Goal: Task Accomplishment & Management: Manage account settings

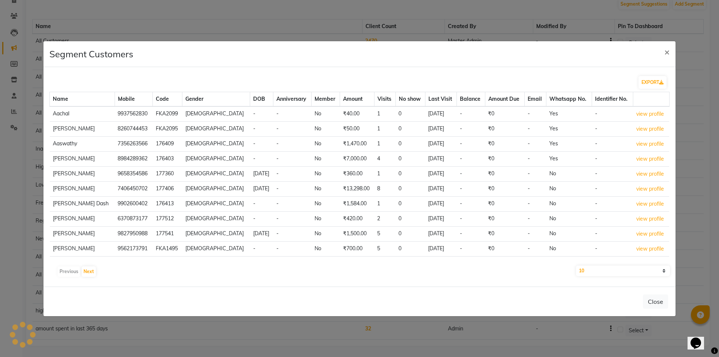
click at [507, 63] on div "Segment Customers ×" at bounding box center [359, 54] width 632 height 26
click at [668, 52] on span "×" at bounding box center [666, 51] width 5 height 11
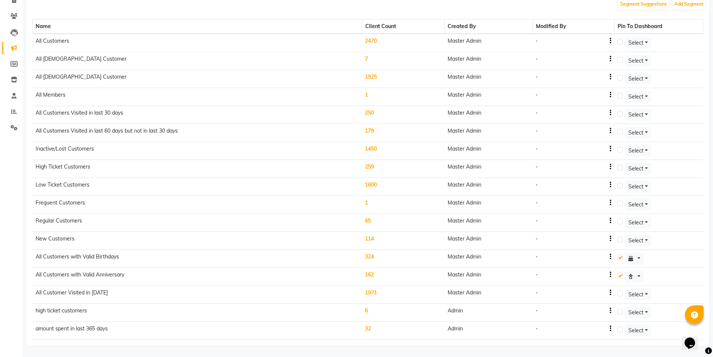
click at [380, 292] on td "1971" at bounding box center [403, 295] width 82 height 18
click at [374, 294] on body "08047224946 Select Location × Forever 21 Beauty Studio, Kalinga Vihar English E…" at bounding box center [356, 124] width 713 height 357
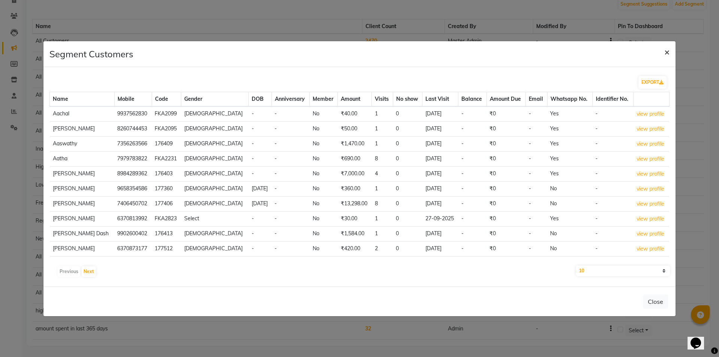
click at [666, 53] on span "×" at bounding box center [666, 51] width 5 height 11
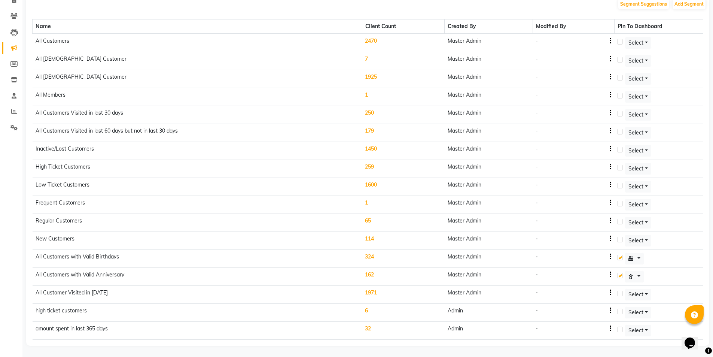
click at [371, 255] on td "324" at bounding box center [403, 259] width 82 height 18
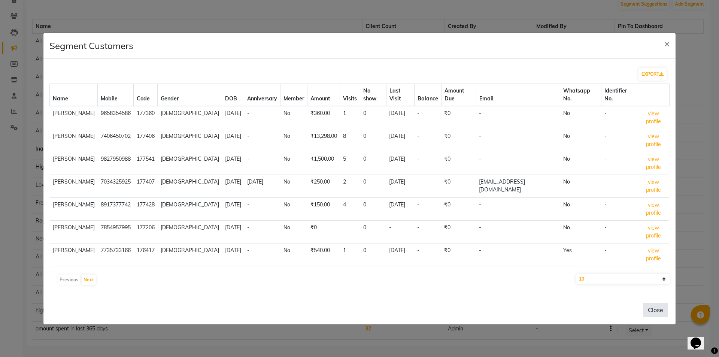
click at [660, 303] on button "Close" at bounding box center [655, 310] width 25 height 14
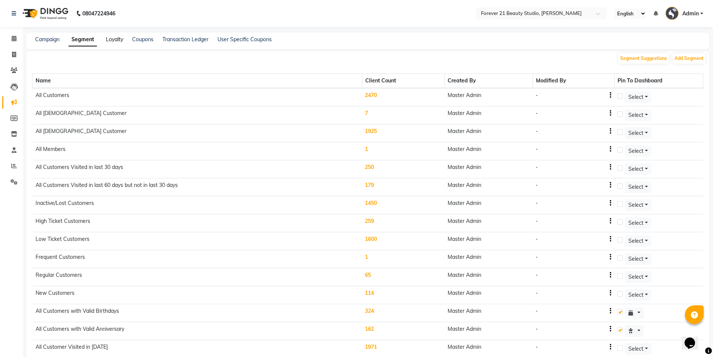
click at [110, 40] on link "Loyalty" at bounding box center [114, 39] width 17 height 7
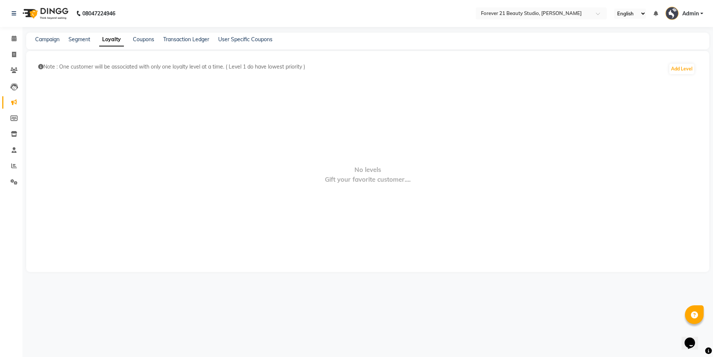
click at [365, 173] on span "No levels" at bounding box center [368, 169] width 27 height 9
click at [386, 177] on span "Gift your favorite customer...." at bounding box center [368, 179] width 86 height 9
click at [684, 72] on button "Add Level" at bounding box center [682, 69] width 25 height 10
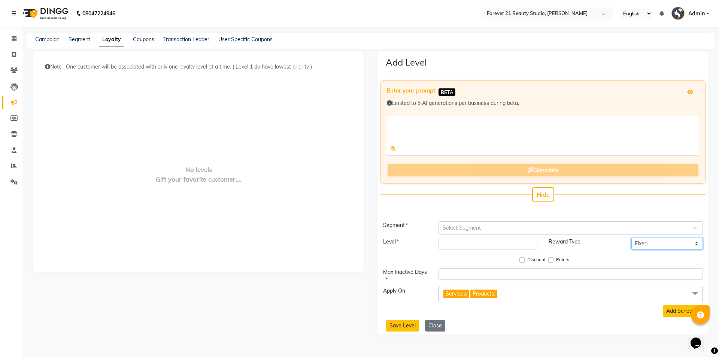
click at [646, 246] on select "Fixed Tiered Item-wise" at bounding box center [667, 244] width 72 height 12
click at [644, 246] on select "Fixed Tiered Item-wise" at bounding box center [667, 244] width 72 height 12
click at [142, 40] on link "Coupons" at bounding box center [143, 39] width 21 height 7
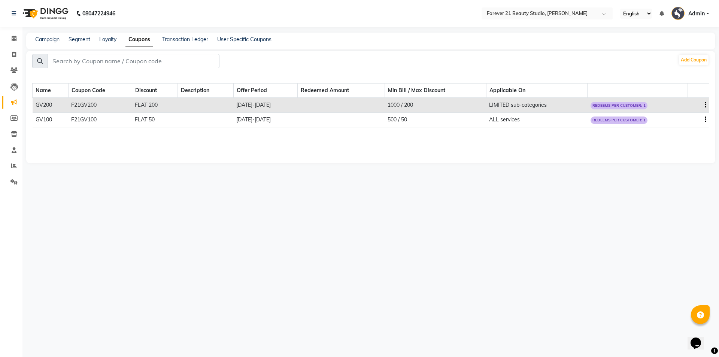
click at [706, 105] on icon "button" at bounding box center [705, 105] width 1 height 0
click at [689, 102] on div "Edit" at bounding box center [688, 100] width 18 height 9
select select "FLAT"
select select "ALL"
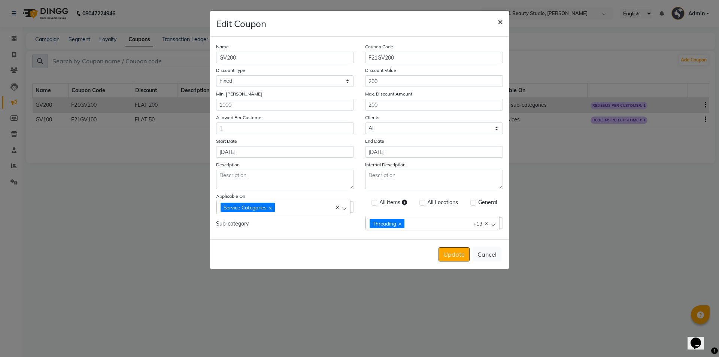
click at [500, 22] on span "×" at bounding box center [500, 21] width 5 height 11
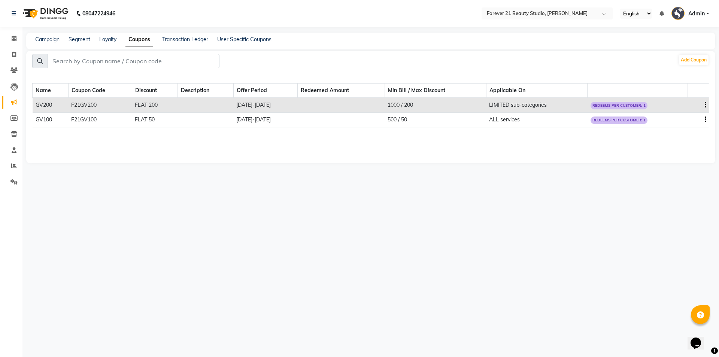
click at [706, 120] on icon "button" at bounding box center [705, 119] width 1 height 0
click at [692, 117] on div "Edit" at bounding box center [688, 114] width 18 height 9
select select "FLAT"
select select "ALL"
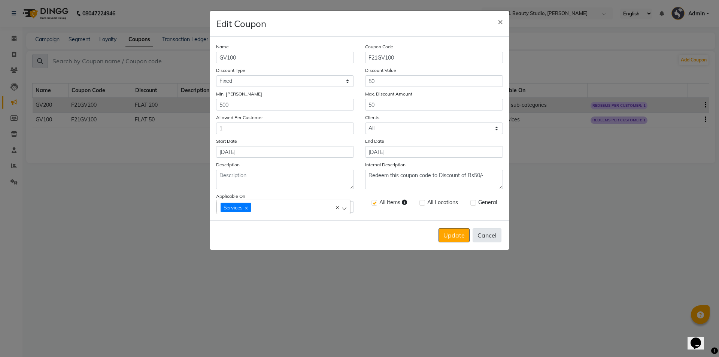
click at [490, 239] on button "Cancel" at bounding box center [487, 235] width 29 height 14
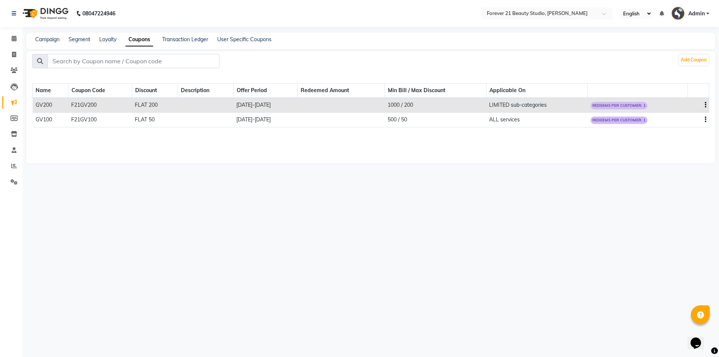
click at [705, 119] on icon "button" at bounding box center [705, 119] width 1 height 0
click at [349, 227] on div "08047224946 Select Location × Forever 21 Beauty Studio, Kalinga Vihar English E…" at bounding box center [359, 178] width 719 height 357
click at [283, 192] on div "08047224946 Select Location × Forever 21 Beauty Studio, Kalinga Vihar English E…" at bounding box center [359, 178] width 719 height 357
click at [198, 41] on link "Transaction Ledger" at bounding box center [185, 39] width 46 height 7
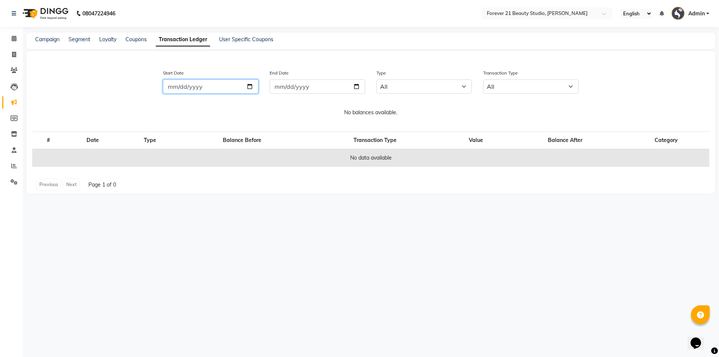
click at [250, 87] on input "Start Date" at bounding box center [210, 86] width 95 height 14
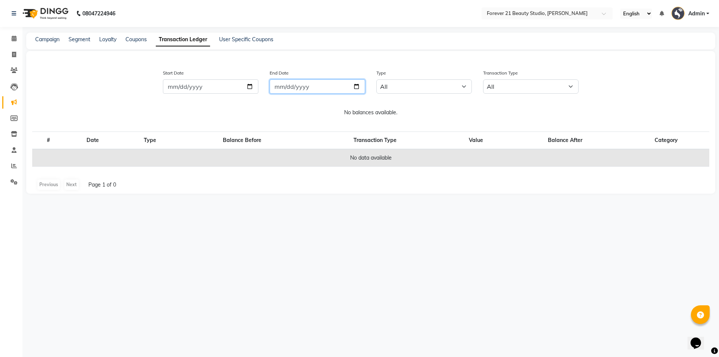
type input "[DATE]"
click at [357, 88] on input "End Date" at bounding box center [317, 86] width 95 height 14
click at [355, 86] on input "[DATE]" at bounding box center [317, 86] width 95 height 14
type input "[DATE]"
click at [466, 86] on select "All Email WhatsApp SMS" at bounding box center [423, 86] width 95 height 14
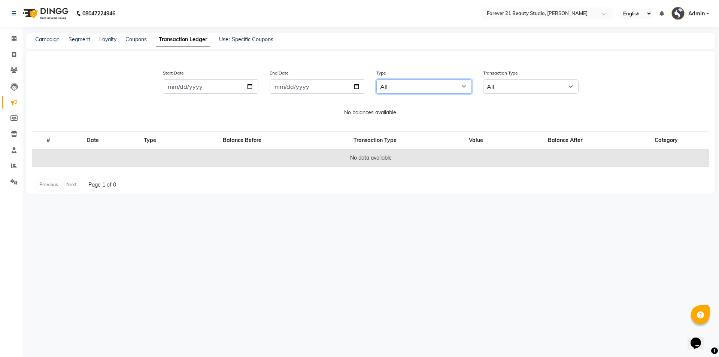
click at [465, 86] on select "All Email WhatsApp SMS" at bounding box center [423, 86] width 95 height 14
click at [570, 84] on select "All Debit Credit" at bounding box center [530, 86] width 95 height 14
click at [598, 113] on p "No balances available." at bounding box center [370, 113] width 689 height 8
click at [242, 40] on link "User Specific Coupons" at bounding box center [246, 39] width 54 height 7
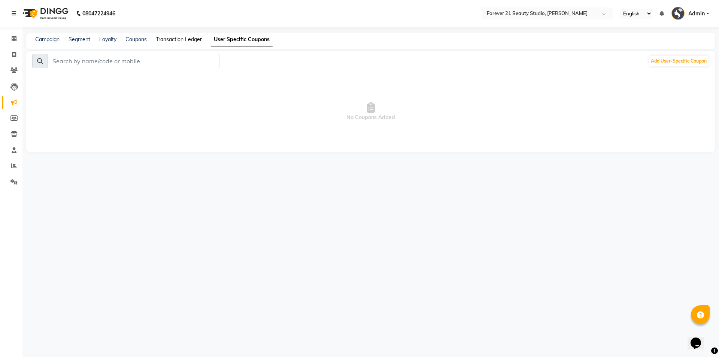
click at [184, 41] on link "Transaction Ledger" at bounding box center [179, 39] width 46 height 7
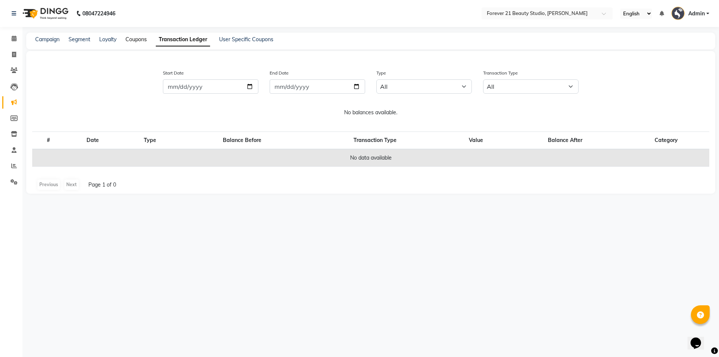
click at [144, 38] on link "Coupons" at bounding box center [135, 39] width 21 height 7
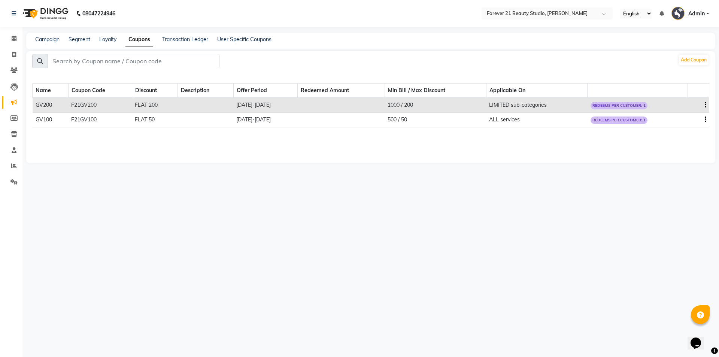
click at [706, 119] on icon "button" at bounding box center [705, 119] width 1 height 0
click at [680, 115] on div "Edit" at bounding box center [688, 114] width 18 height 9
select select "FLAT"
select select "ALL"
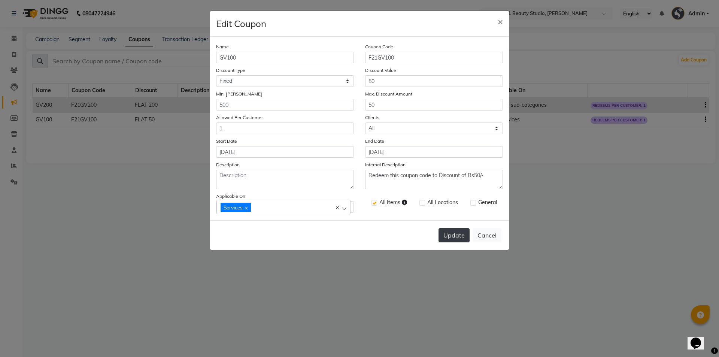
click at [464, 235] on button "Update" at bounding box center [454, 235] width 31 height 14
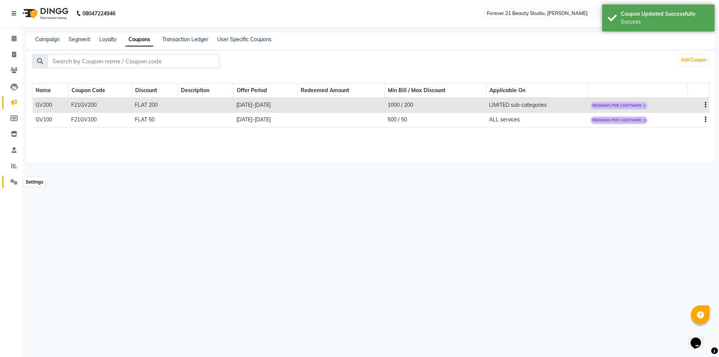
click at [12, 180] on icon at bounding box center [13, 182] width 7 height 6
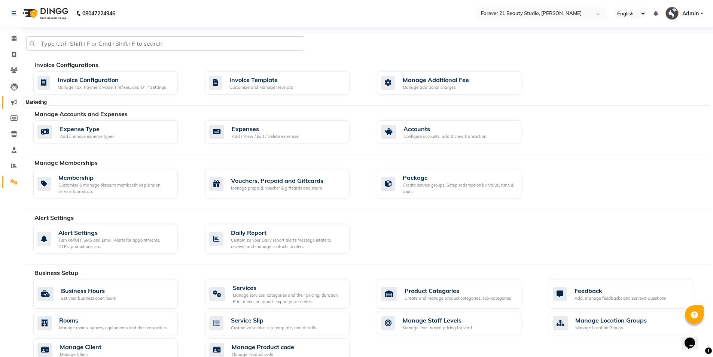
click at [15, 102] on icon at bounding box center [14, 102] width 6 height 6
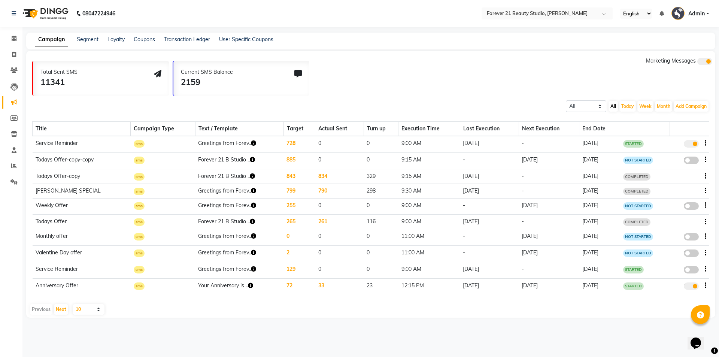
click at [286, 144] on td "728" at bounding box center [298, 144] width 31 height 16
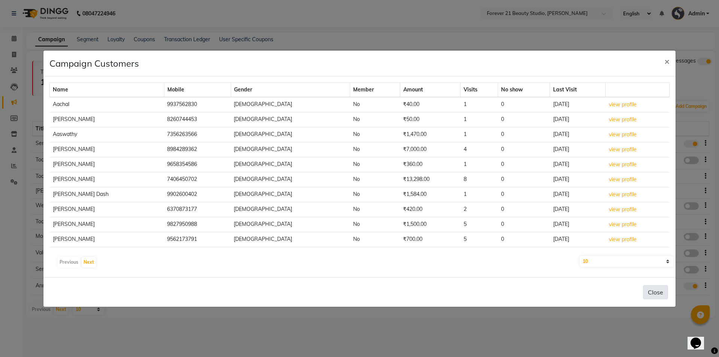
click at [660, 295] on button "Close" at bounding box center [655, 292] width 25 height 14
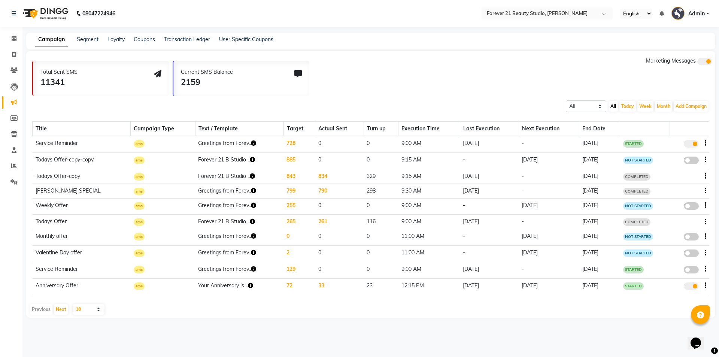
click at [231, 160] on td "Forever 21 B Studio .." at bounding box center [239, 160] width 88 height 16
click at [250, 160] on icon "button" at bounding box center [252, 159] width 5 height 5
